Goal: Obtain resource: Obtain resource

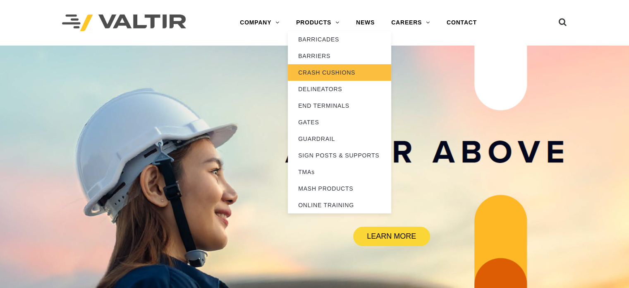
click at [318, 69] on link "CRASH CUSHIONS" at bounding box center [339, 72] width 103 height 17
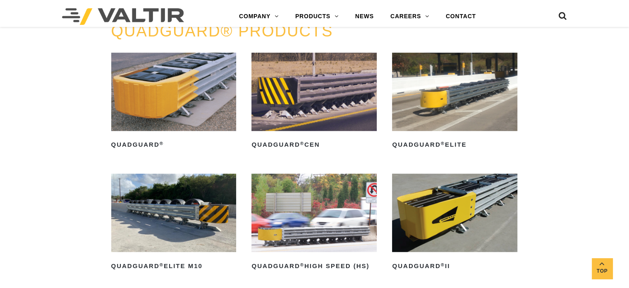
scroll to position [511, 0]
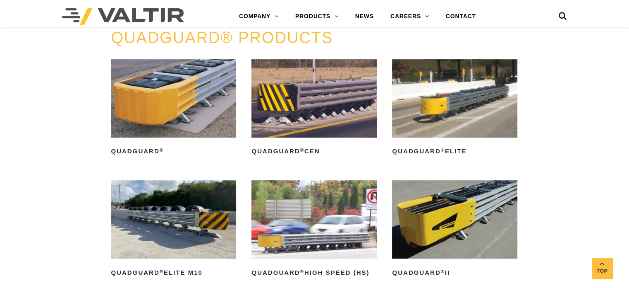
click at [179, 81] on img at bounding box center [173, 98] width 125 height 78
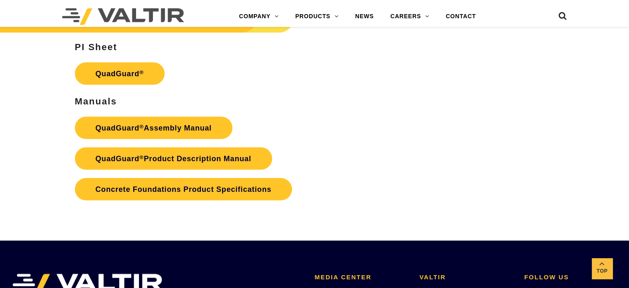
scroll to position [1643, 0]
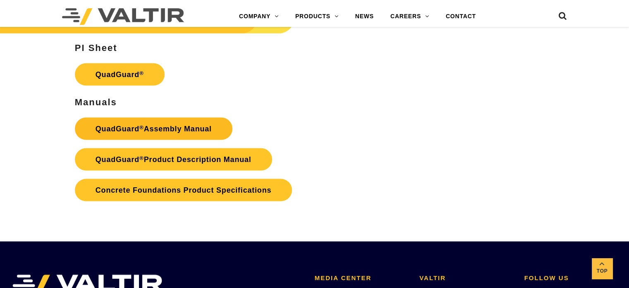
click at [189, 127] on link "QuadGuard ® Assembly Manual" at bounding box center [154, 128] width 158 height 22
